Goal: Check status

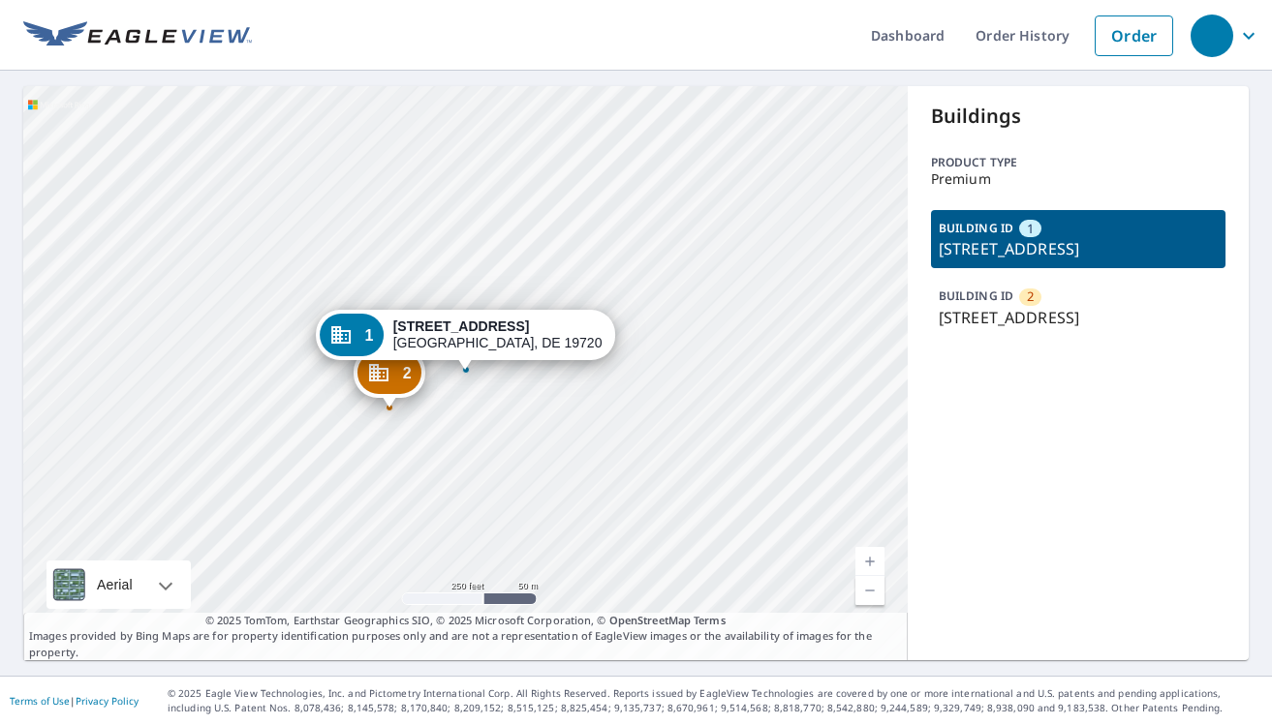
click at [428, 395] on div "2 811 Bedford Ln New Castle, DE 19720 1 408 Bedford Ln New Castle, DE 19720" at bounding box center [465, 373] width 884 height 574
drag, startPoint x: 484, startPoint y: 439, endPoint x: 526, endPoint y: 401, distance: 56.2
click at [492, 406] on div "2 [STREET_ADDRESS] 1 [STREET_ADDRESS]" at bounding box center [465, 373] width 884 height 574
